Goal: Information Seeking & Learning: Compare options

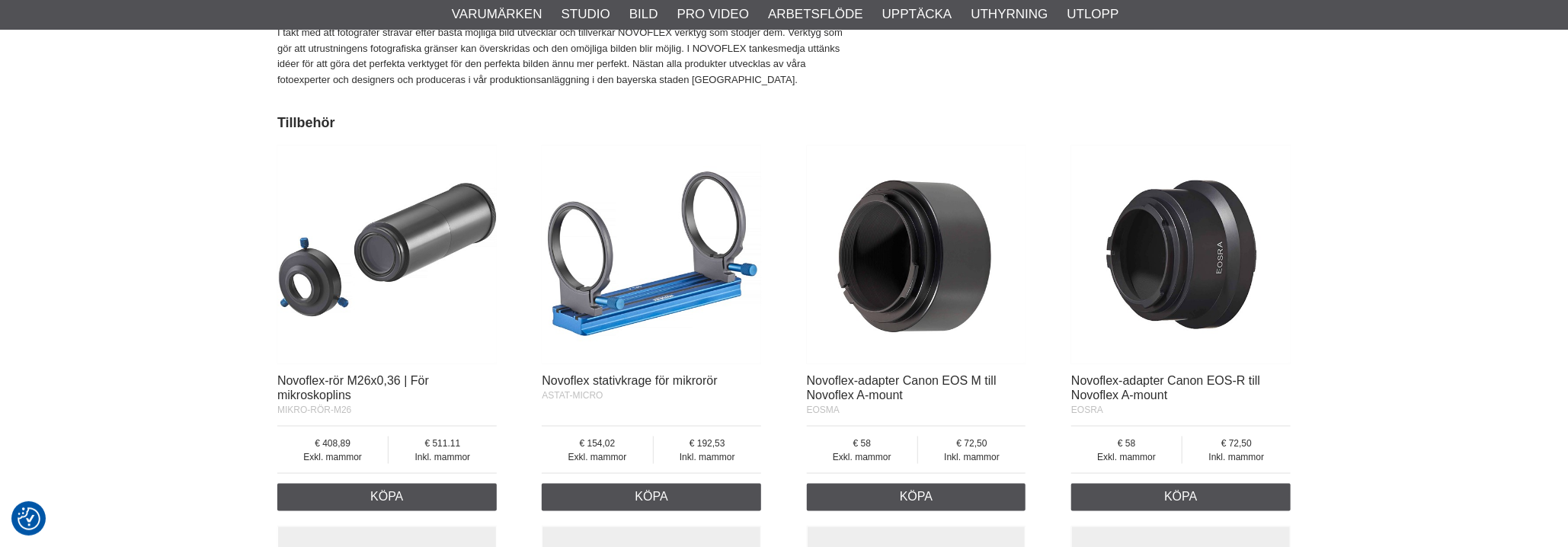
scroll to position [1067, 0]
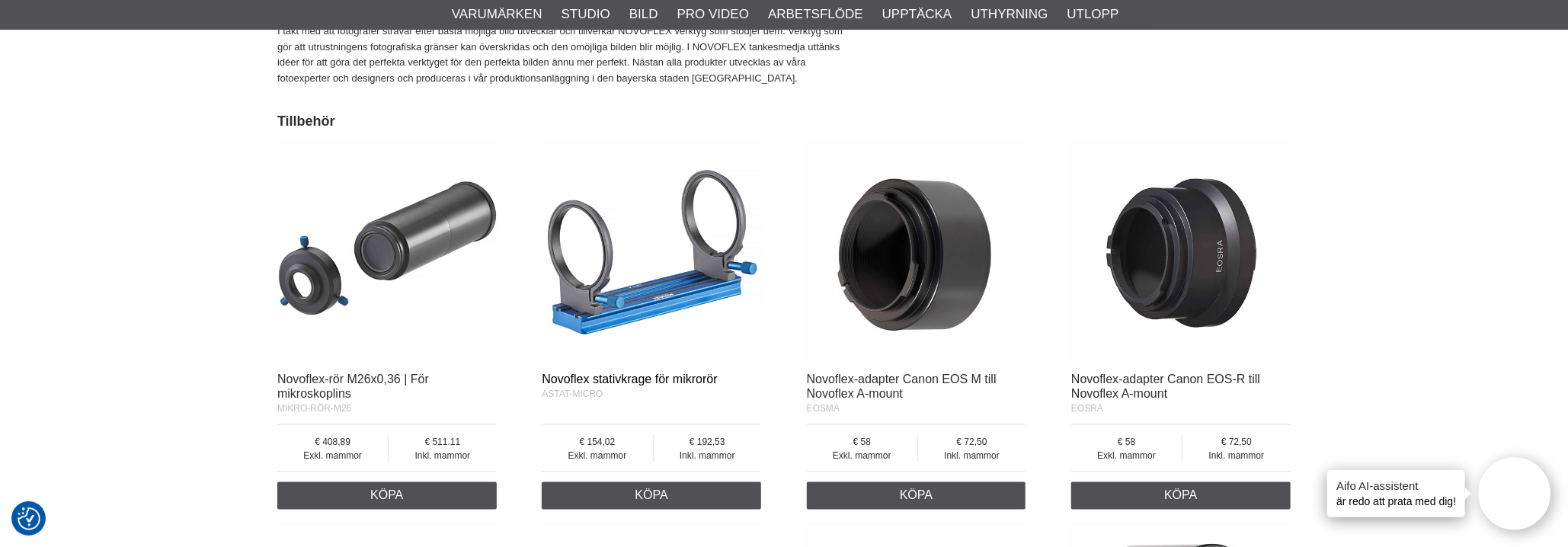
click at [633, 382] on font "Novoflex stativkrage för mikrorör" at bounding box center [630, 380] width 175 height 13
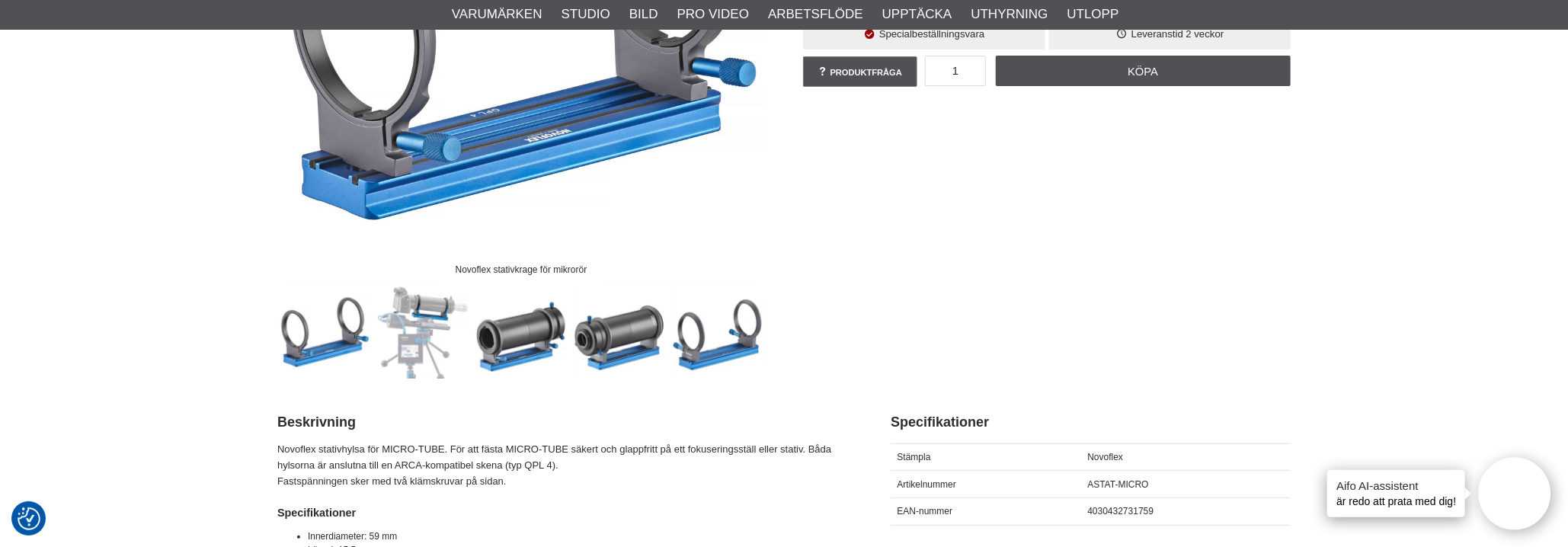
scroll to position [381, 0]
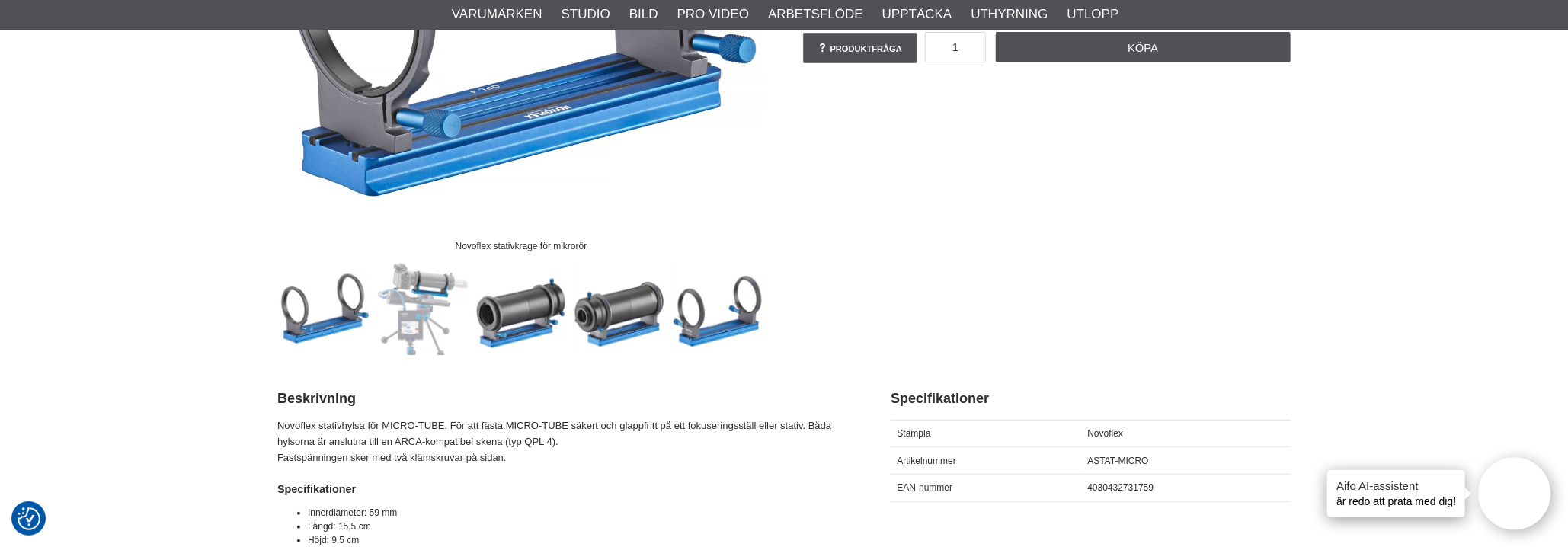
click at [409, 345] on img at bounding box center [423, 309] width 92 height 92
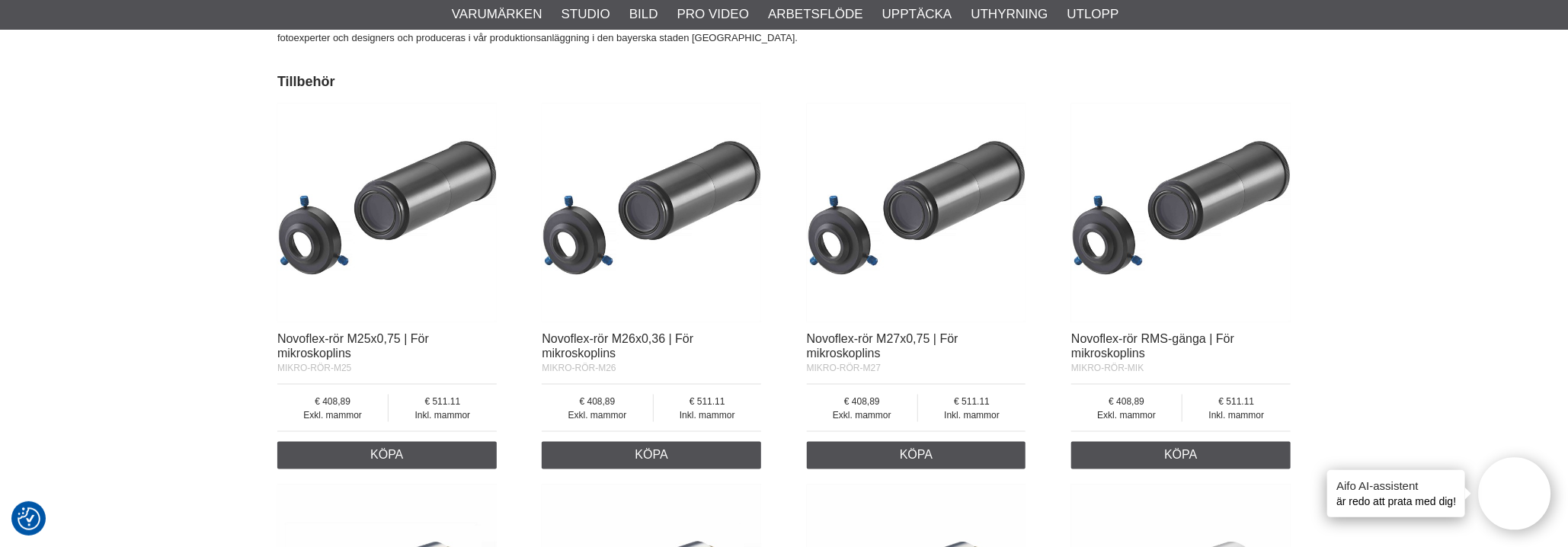
scroll to position [1067, 0]
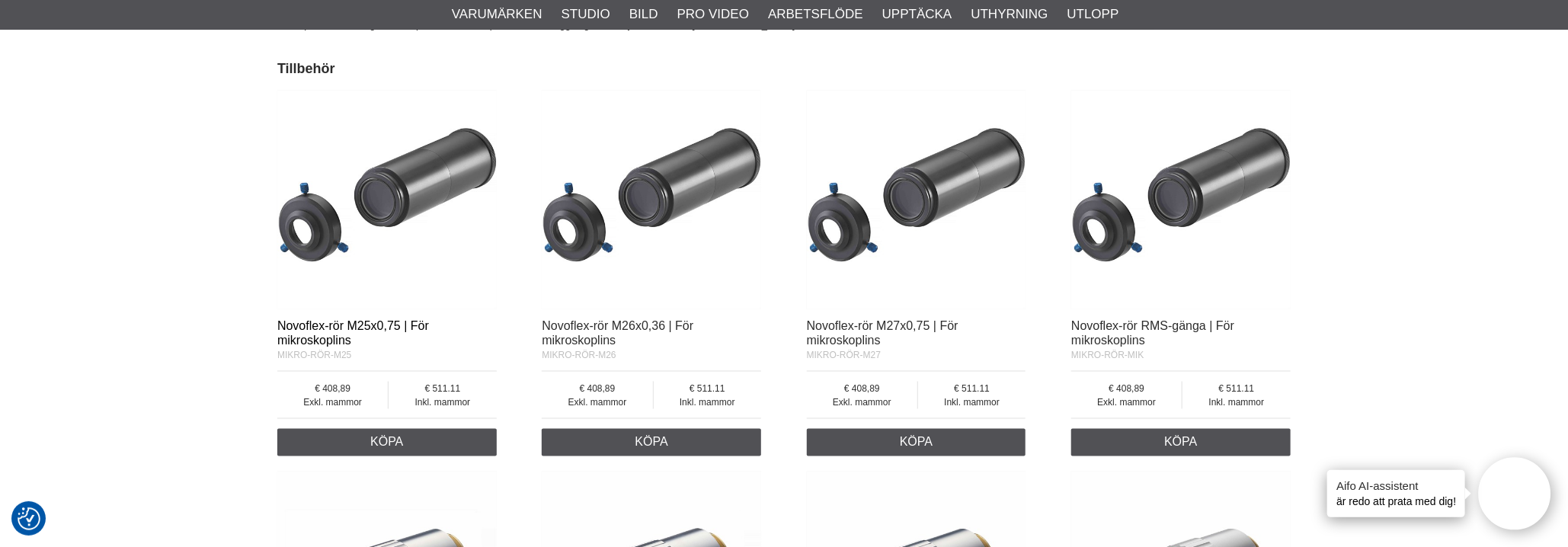
click at [324, 323] on font "Novoflex-rör M25x0,75 | För mikroskoplins" at bounding box center [353, 332] width 152 height 27
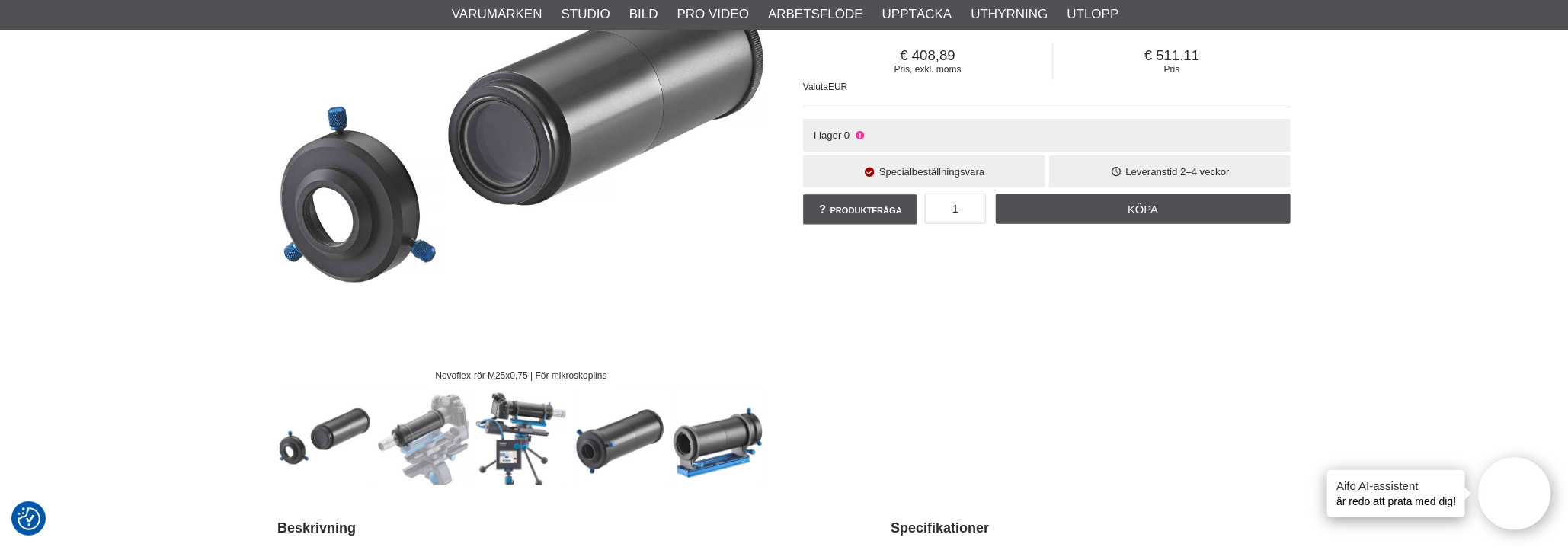
scroll to position [229, 0]
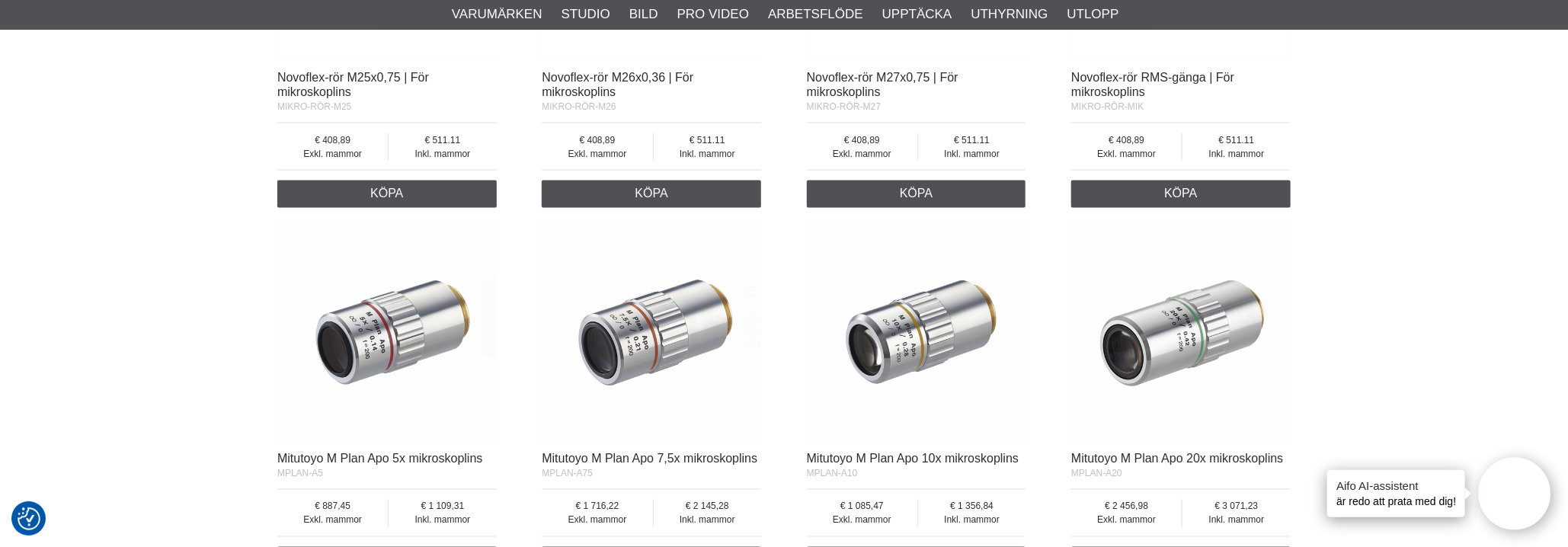
scroll to position [1371, 0]
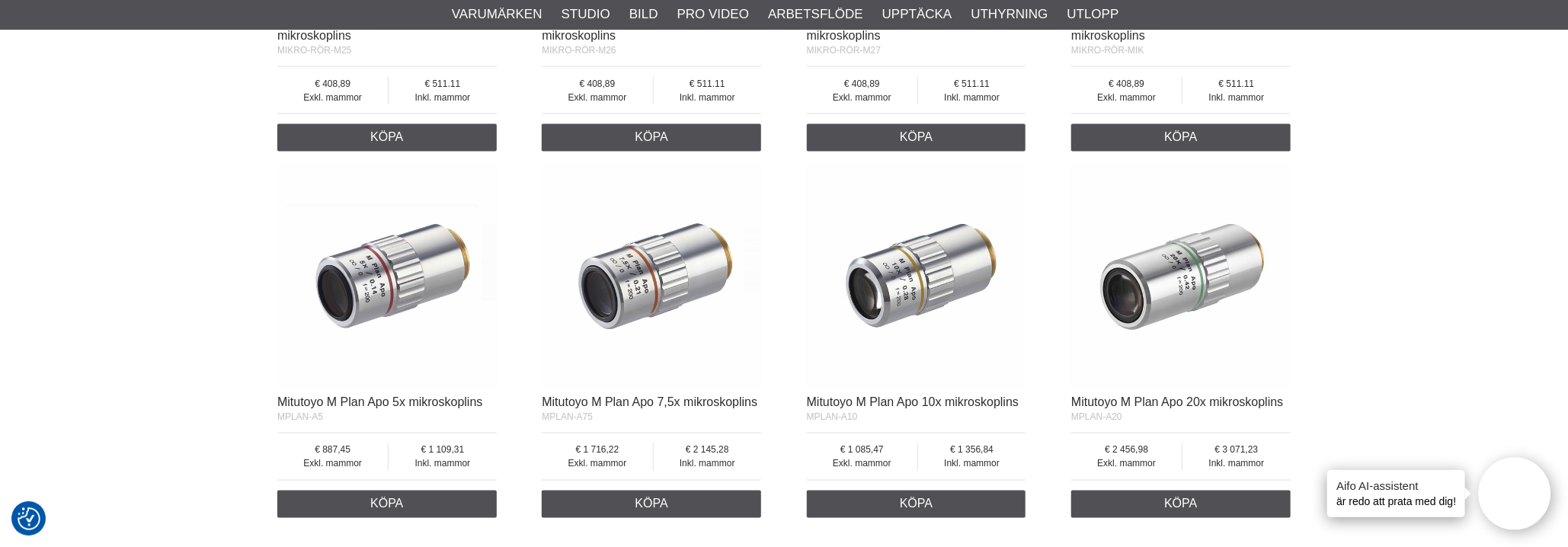
click at [911, 308] on img at bounding box center [917, 276] width 220 height 219
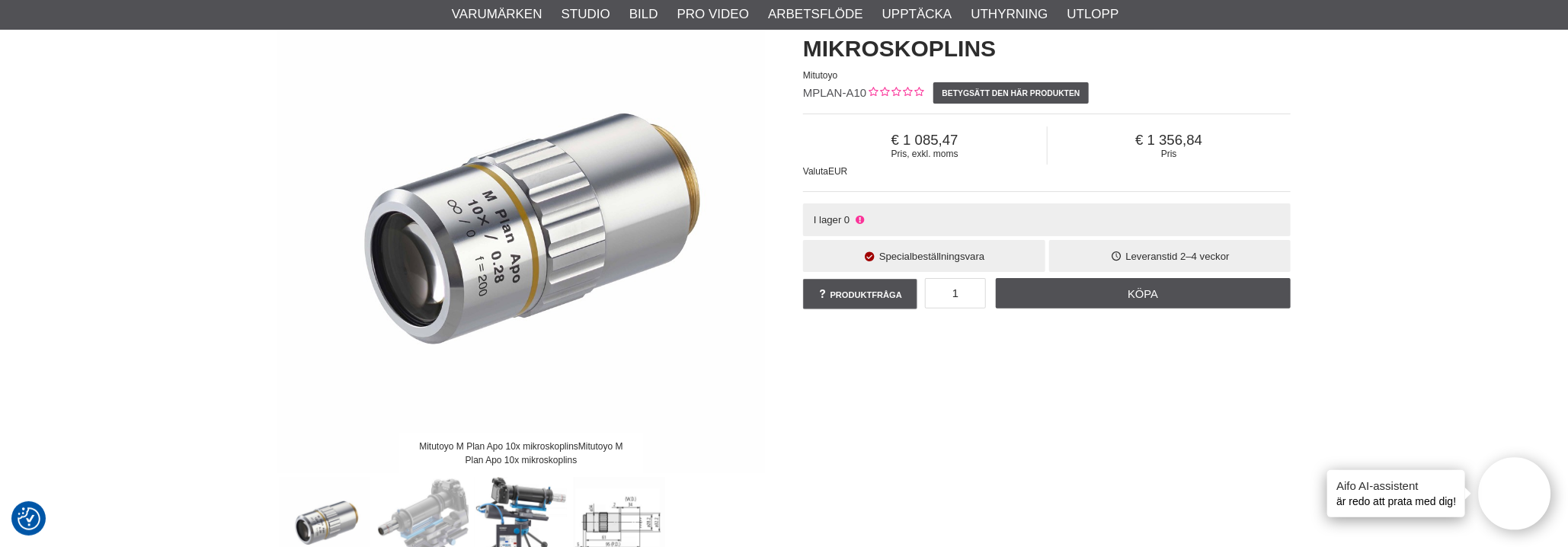
scroll to position [229, 0]
